Goal: Information Seeking & Learning: Learn about a topic

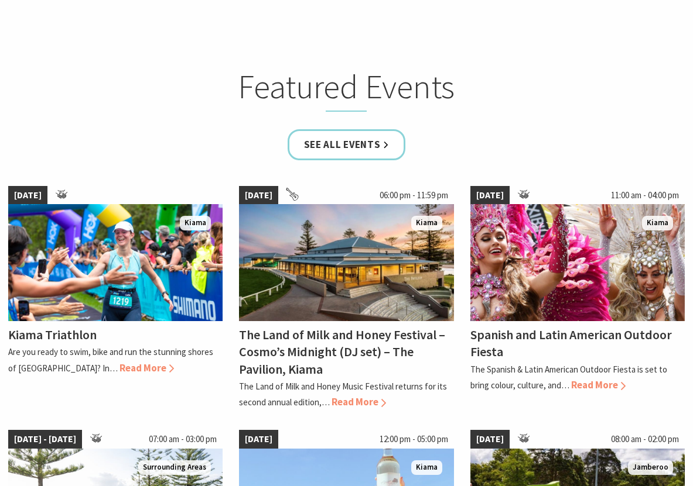
scroll to position [677, 0]
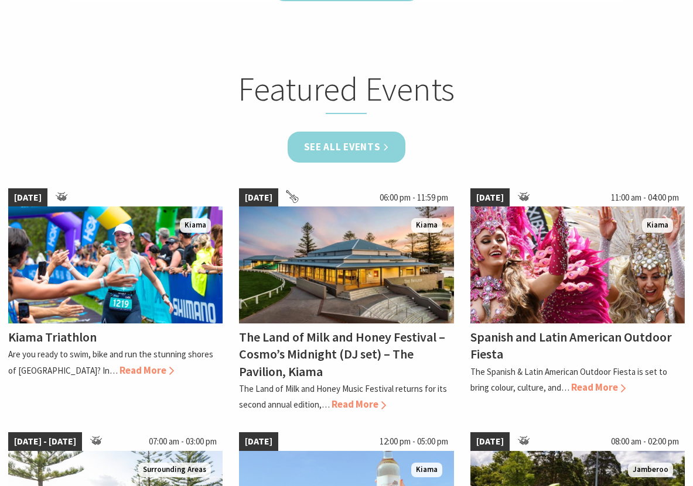
click at [364, 140] on link "See all Events" at bounding box center [346, 147] width 118 height 31
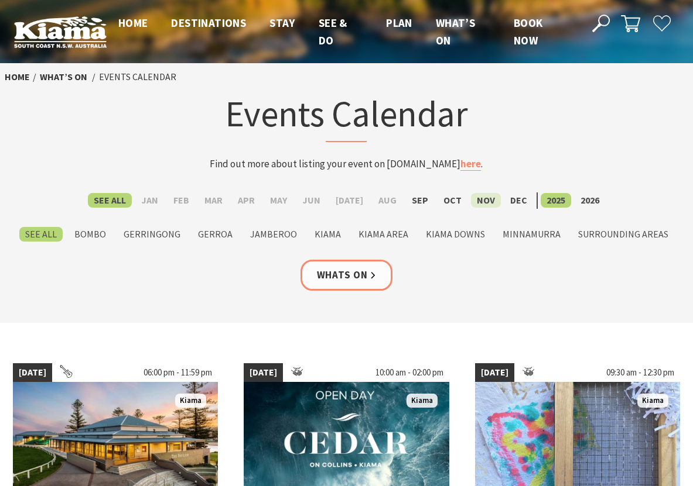
click at [481, 203] on label "Nov" at bounding box center [486, 200] width 30 height 15
click at [0, 0] on input "Nov" at bounding box center [0, 0] width 0 height 0
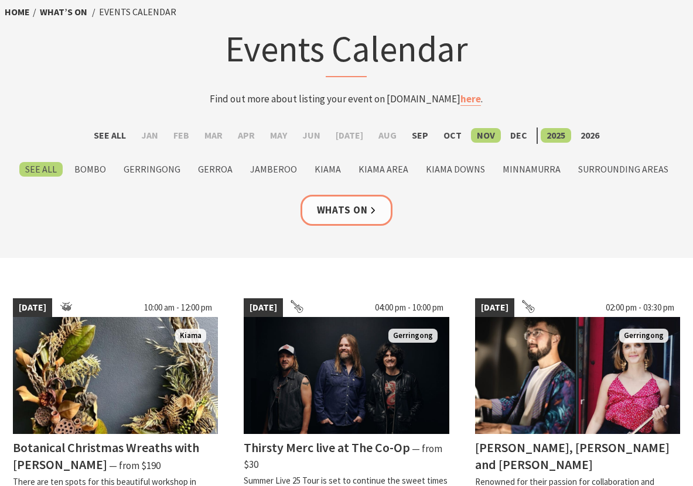
scroll to position [52, 0]
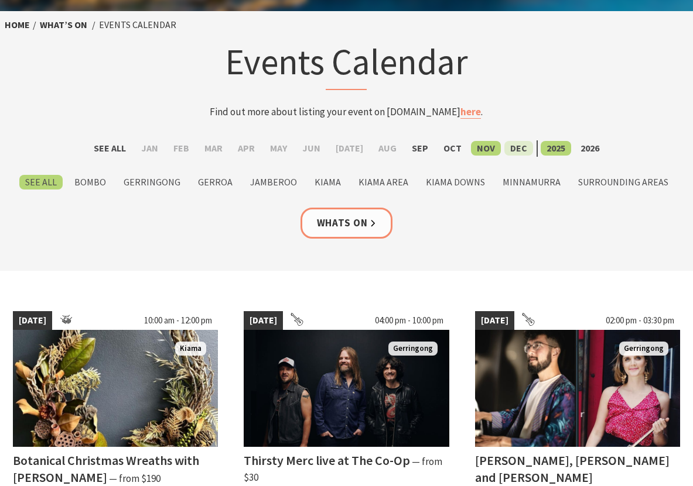
click at [509, 152] on label "Dec" at bounding box center [518, 148] width 29 height 15
click at [0, 0] on input "Dec" at bounding box center [0, 0] width 0 height 0
